Goal: Go to known website: Access a specific website the user already knows

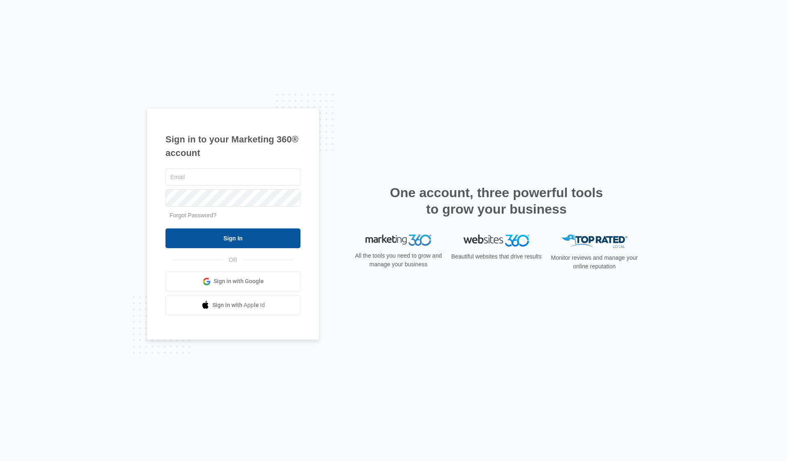
type input "[EMAIL_ADDRESS][DOMAIN_NAME]"
click at [227, 238] on input "Sign In" at bounding box center [232, 238] width 135 height 20
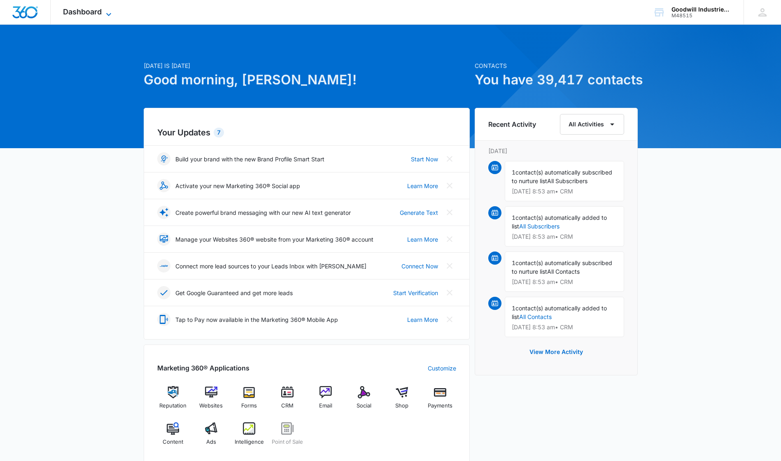
click at [86, 14] on span "Dashboard" at bounding box center [82, 11] width 39 height 9
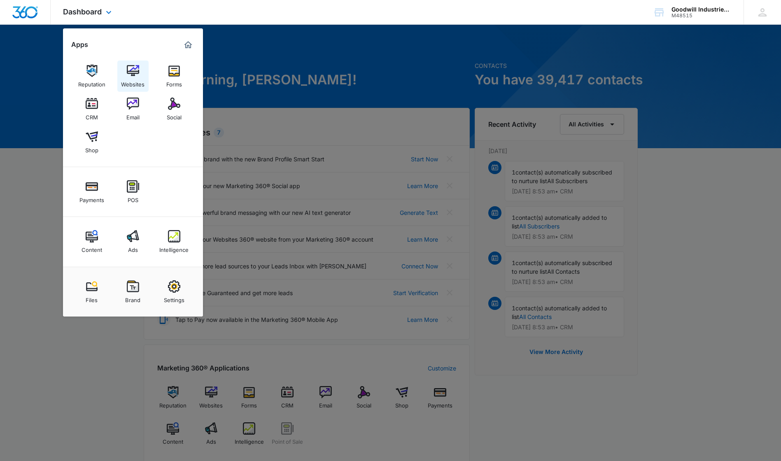
click at [137, 72] on img at bounding box center [133, 71] width 12 height 12
